Goal: Task Accomplishment & Management: Manage account settings

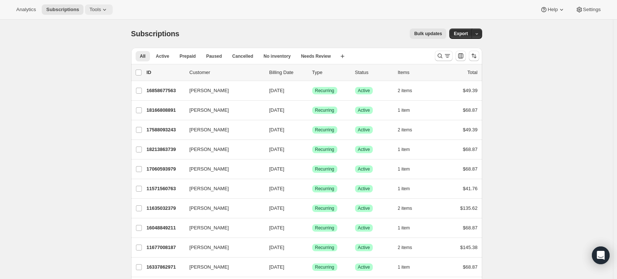
click at [96, 12] on span "Tools" at bounding box center [94, 10] width 11 height 6
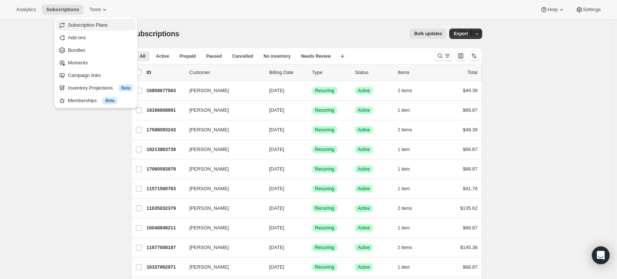
click at [96, 25] on span "Subscription Plans" at bounding box center [88, 25] width 40 height 6
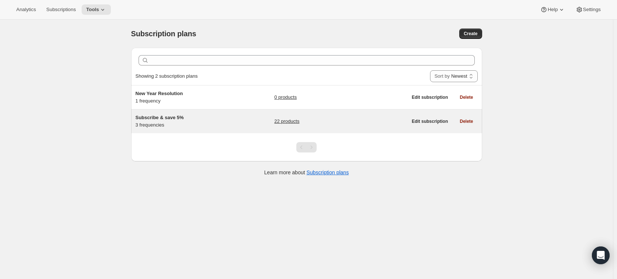
click at [220, 113] on div "Subscribe & save 5% 3 frequencies 22 products Edit subscription Delete" at bounding box center [306, 121] width 351 height 24
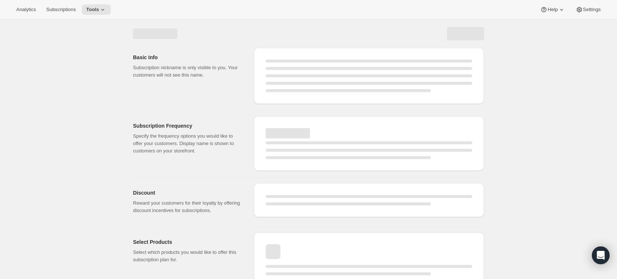
select select "WEEK"
select select "MONTH"
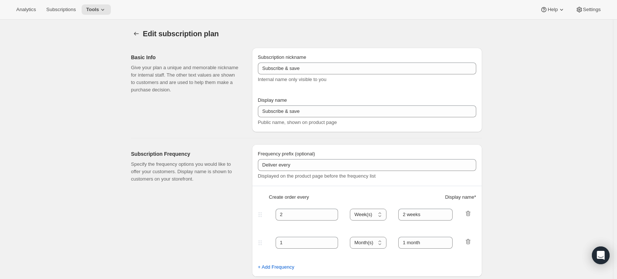
type input "Subscribe & save 5%"
type input "Subscribe & save 5 - 10% 🔁"
type input "3"
type input "3 Weeks 🔁"
type input "1 Month 🔁"
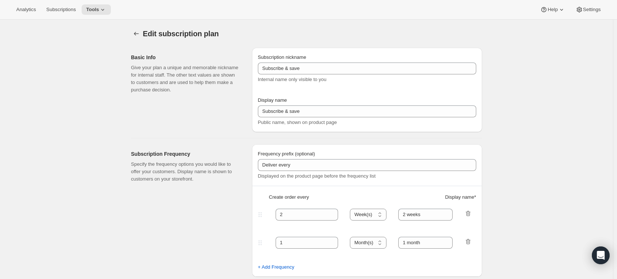
type input "If you want to cancel or change your subscription, you can do so at any time."
select select "MONTH"
drag, startPoint x: 193, startPoint y: 12, endPoint x: 99, endPoint y: 43, distance: 98.5
click at [139, 32] on icon "Subscription plans" at bounding box center [136, 33] width 7 height 7
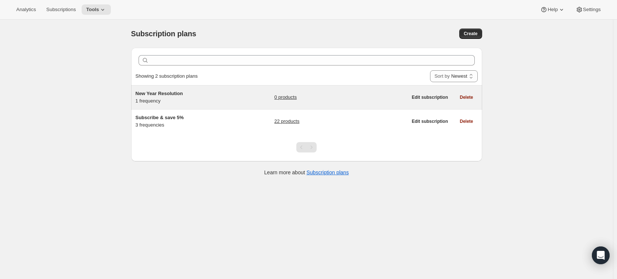
click at [219, 103] on div "New Year Resolution 1 frequency" at bounding box center [182, 97] width 92 height 15
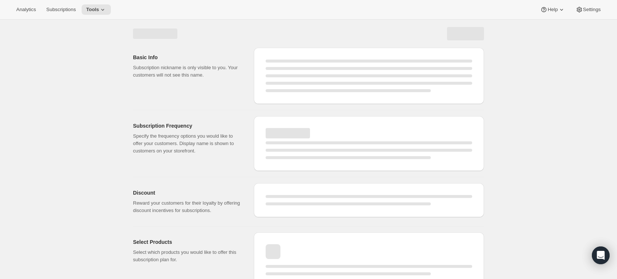
select select "WEEK"
select select "MONTH"
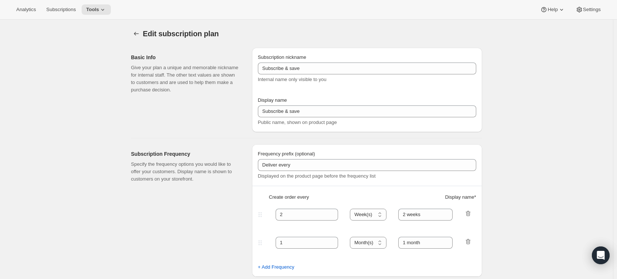
type input "New Year Resolution"
type input "New Years Resolution Save"
type input "1"
type input "Monthly"
type input "5"
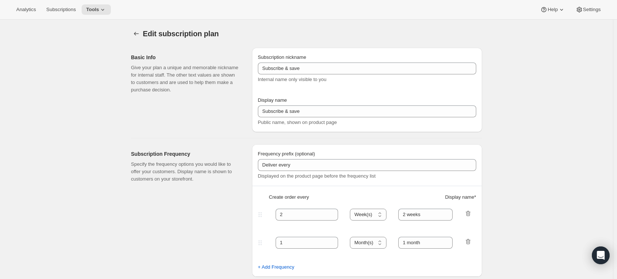
type input "Monthly Subscription, modify, pause, or cancel anytime—no obligation. Customiza…"
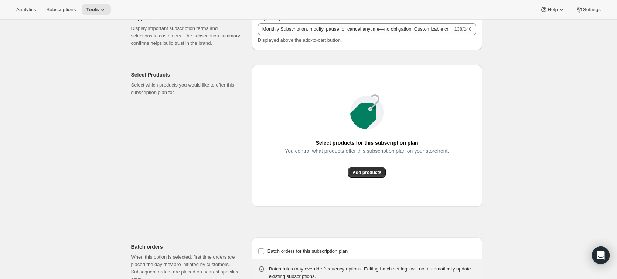
scroll to position [406, 0]
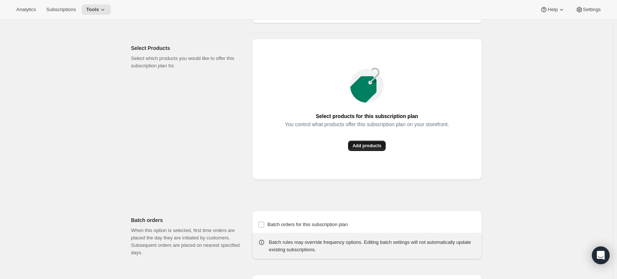
click at [377, 143] on span "Add products" at bounding box center [367, 146] width 29 height 6
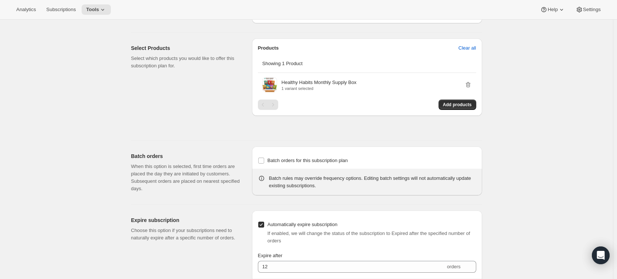
scroll to position [462, 0]
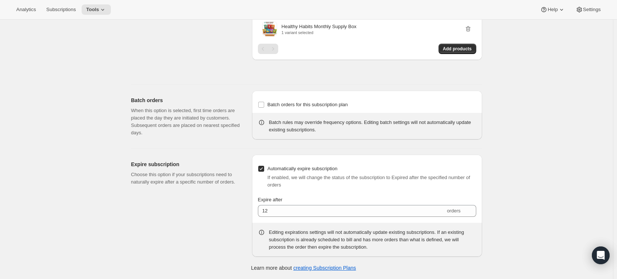
click at [264, 169] on input "Automatically expire subscription" at bounding box center [261, 169] width 6 height 6
checkbox input "false"
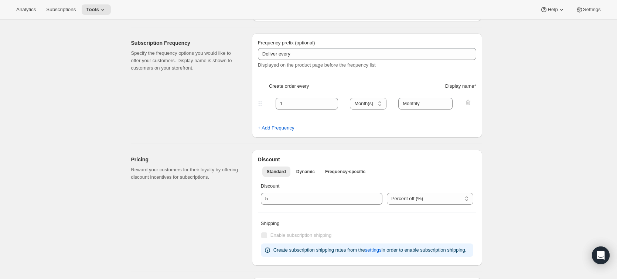
scroll to position [0, 0]
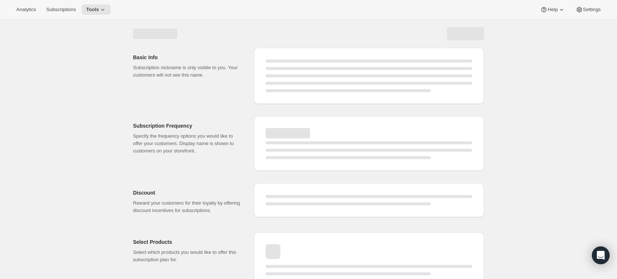
select select "MONTH"
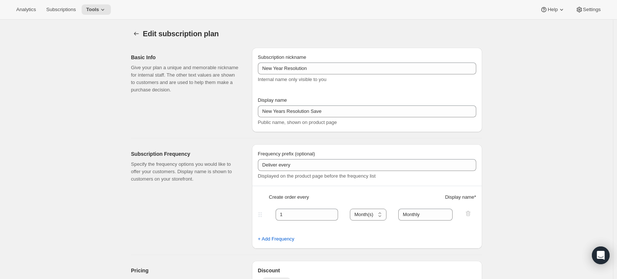
checkbox input "false"
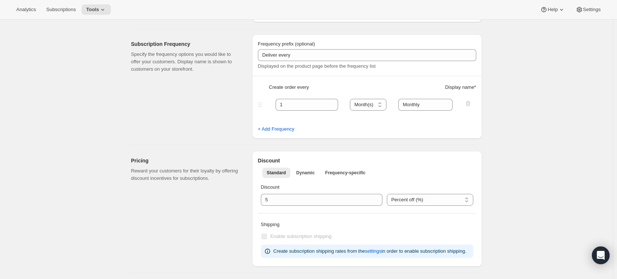
scroll to position [111, 0]
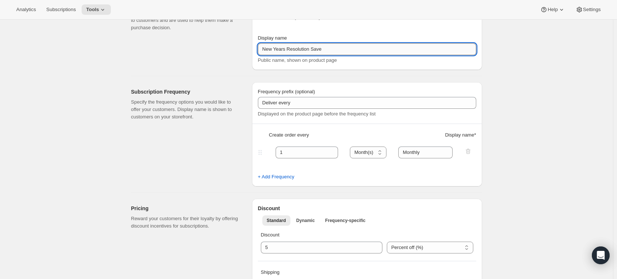
click at [324, 51] on input "New Years Resolution Save" at bounding box center [367, 49] width 218 height 12
drag, startPoint x: 333, startPoint y: 49, endPoint x: 251, endPoint y: 52, distance: 82.1
click at [251, 52] on div "Basic Info Give your plan a unique and memorable nickname for internal staff. T…" at bounding box center [303, 25] width 357 height 90
type input "M"
type input "Monthly Shipment Save 5%"
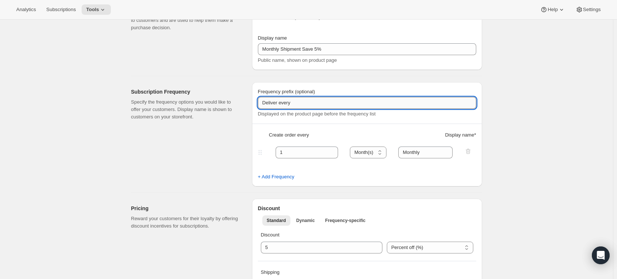
click at [311, 102] on input "Deliver every" at bounding box center [367, 103] width 218 height 12
click at [296, 102] on input "Deliver every Month" at bounding box center [367, 103] width 218 height 12
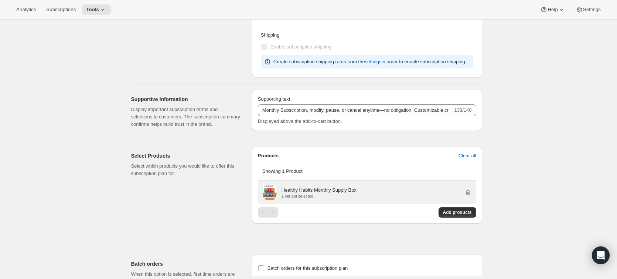
scroll to position [406, 0]
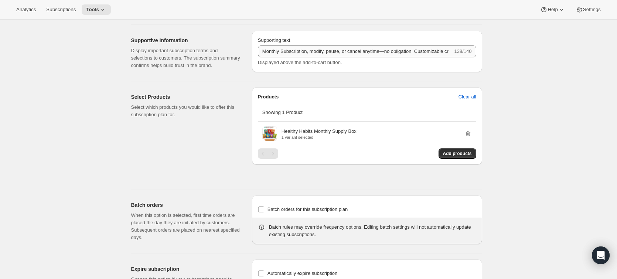
type input "Deliver every month"
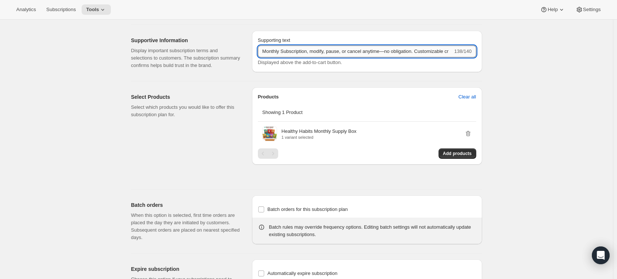
click at [412, 51] on input "Monthly Subscription, modify, pause, or cancel anytime—no obligation. Customiza…" at bounding box center [355, 51] width 195 height 12
type input "Monthly Subscription, modify, pause, or cancel anytime—no obligation. Customiza…"
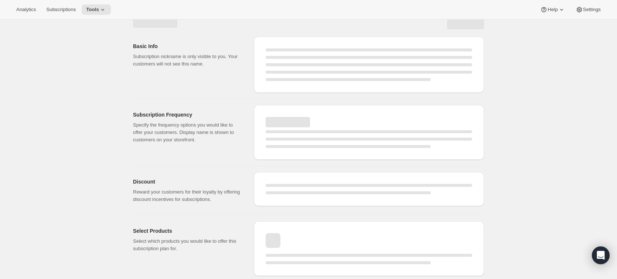
scroll to position [300, 0]
select select "MONTH"
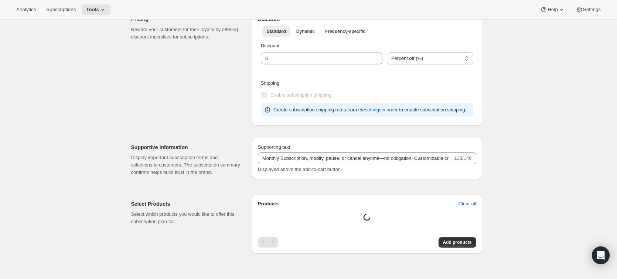
type input "Monthly Shipment Save 5%"
type input "Deliver every month"
type input "Monthly Subscription, modify, pause, or cancel anytime—no obligation. Customiza…"
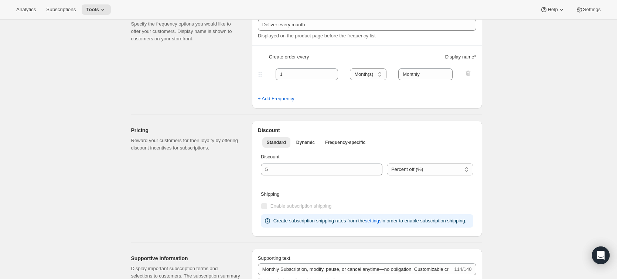
scroll to position [41, 0]
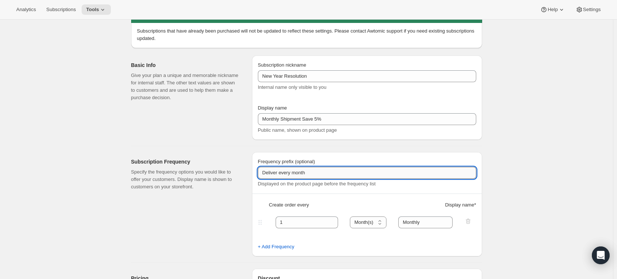
drag, startPoint x: 317, startPoint y: 171, endPoint x: 281, endPoint y: 174, distance: 36.7
click at [281, 174] on input "Deliver every month" at bounding box center [367, 173] width 218 height 12
type input "Delivers"
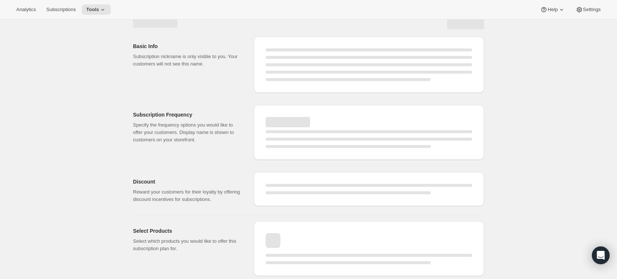
select select "MONTH"
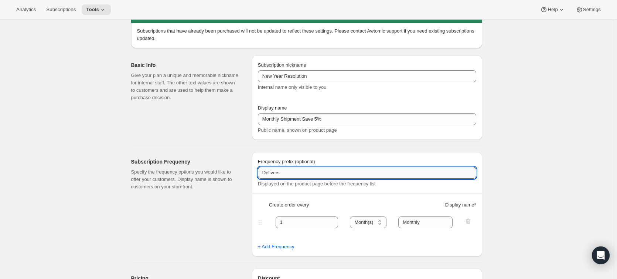
click at [291, 173] on input "Delivers" at bounding box center [367, 173] width 218 height 12
click at [274, 173] on input "Delivered" at bounding box center [367, 173] width 218 height 12
paste input "delivered"
click at [265, 173] on input "delivered" at bounding box center [367, 173] width 218 height 12
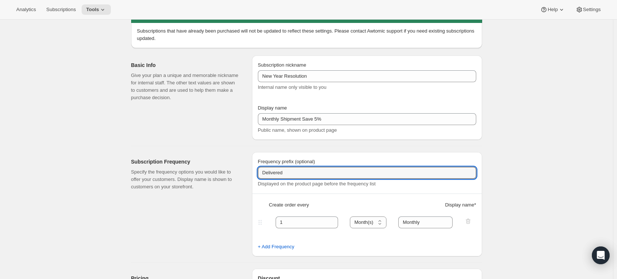
type input "Delivered"
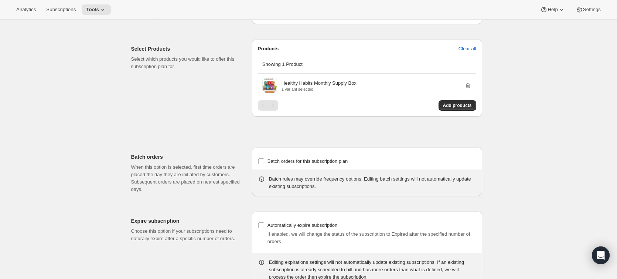
scroll to position [484, 0]
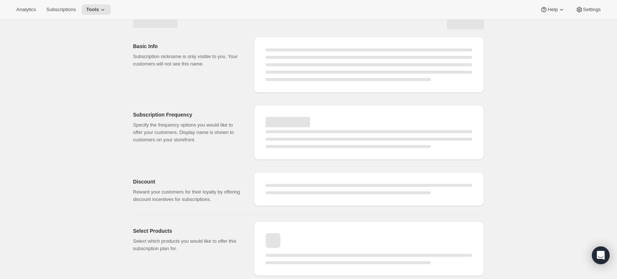
select select "MONTH"
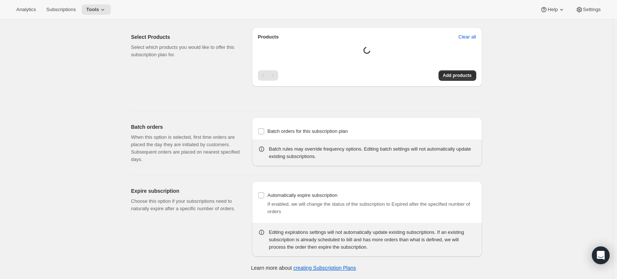
type input "Delivered"
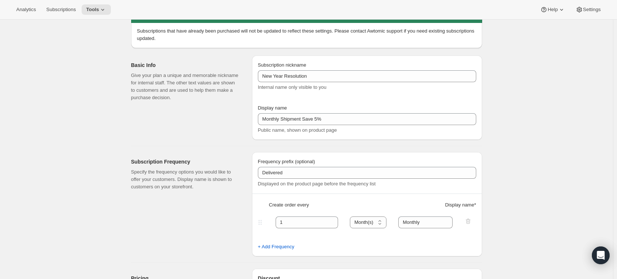
scroll to position [0, 0]
